Goal: Task Accomplishment & Management: Manage account settings

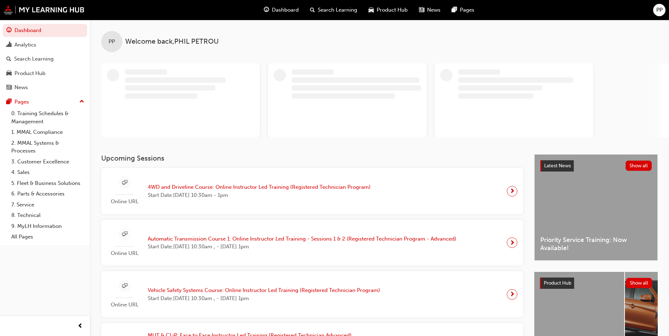
click at [658, 12] on span "PP" at bounding box center [659, 10] width 6 height 8
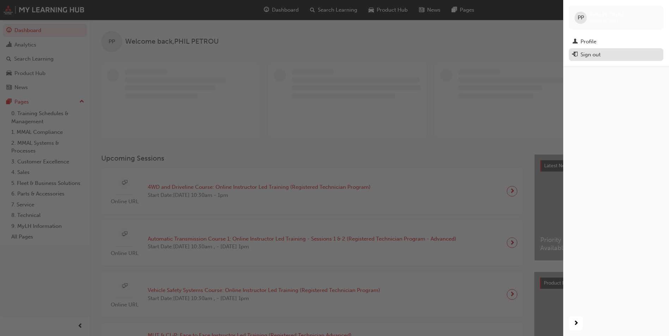
click at [597, 56] on div "Sign out" at bounding box center [591, 55] width 20 height 8
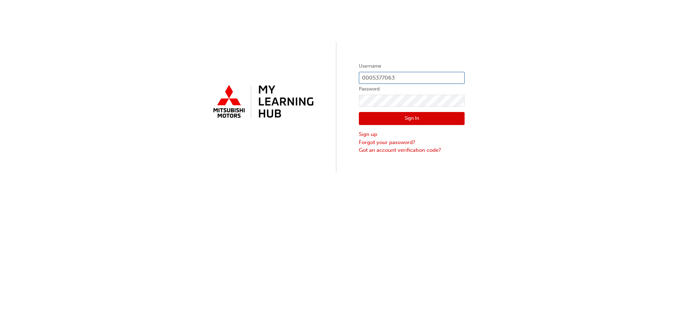
click at [402, 79] on input "0005377063" at bounding box center [412, 78] width 106 height 12
type input "0005251483"
click at [426, 118] on button "Sign In" at bounding box center [412, 118] width 106 height 13
